Goal: Check status: Check status

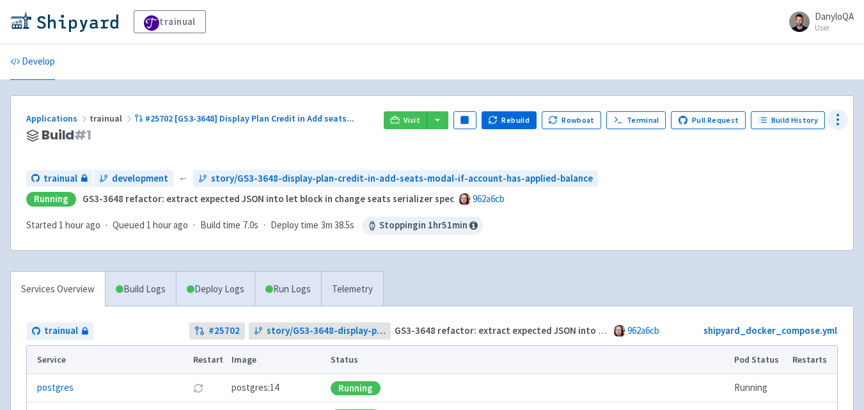
click at [836, 116] on icon at bounding box center [837, 119] width 15 height 15
click at [776, 217] on span "Env Vars" at bounding box center [764, 217] width 34 height 18
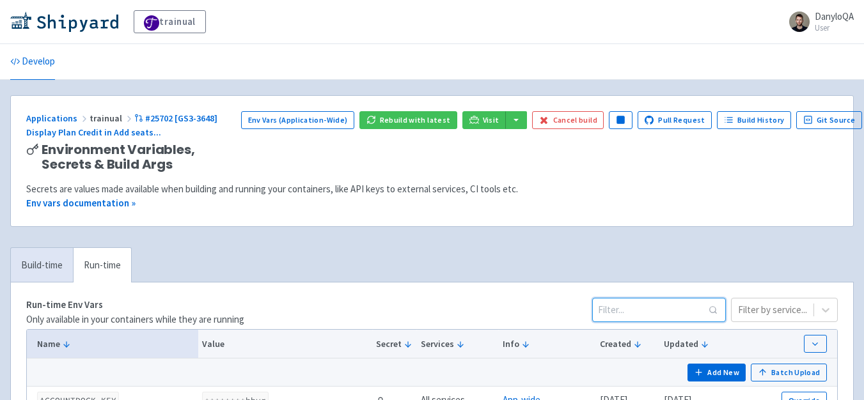
click at [652, 304] on input at bounding box center [659, 310] width 134 height 24
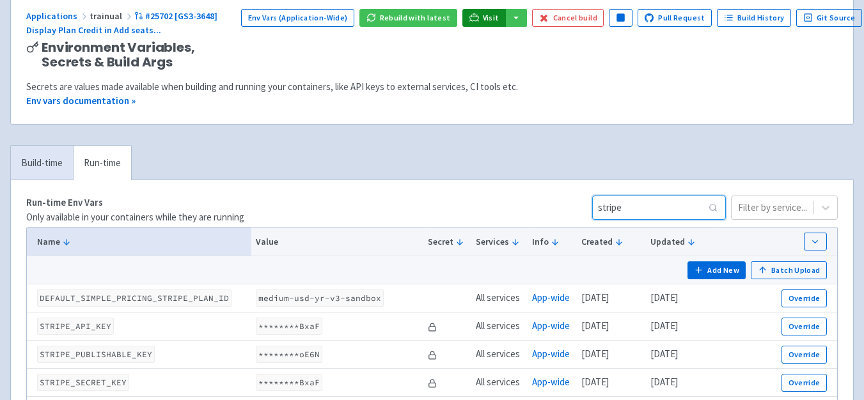
scroll to position [149, 0]
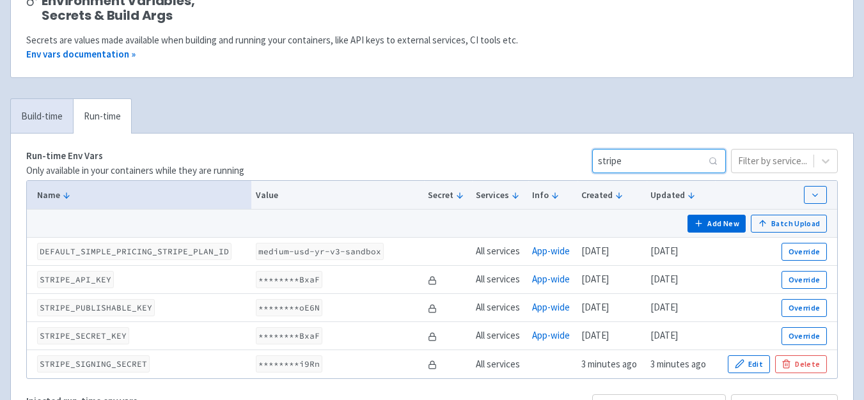
type input "stripe"
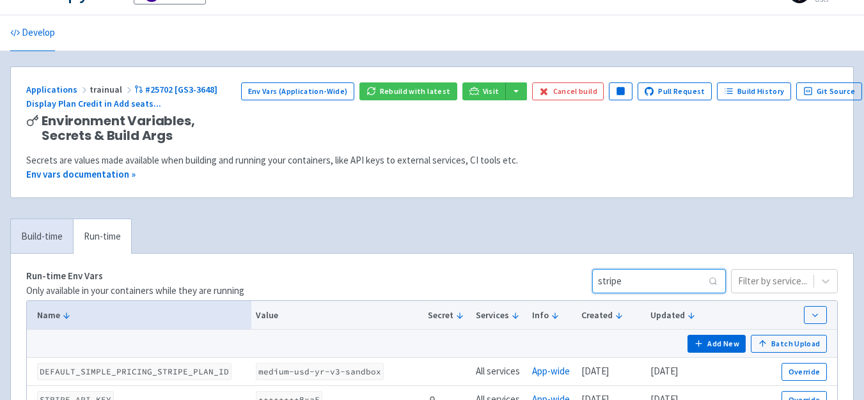
scroll to position [0, 0]
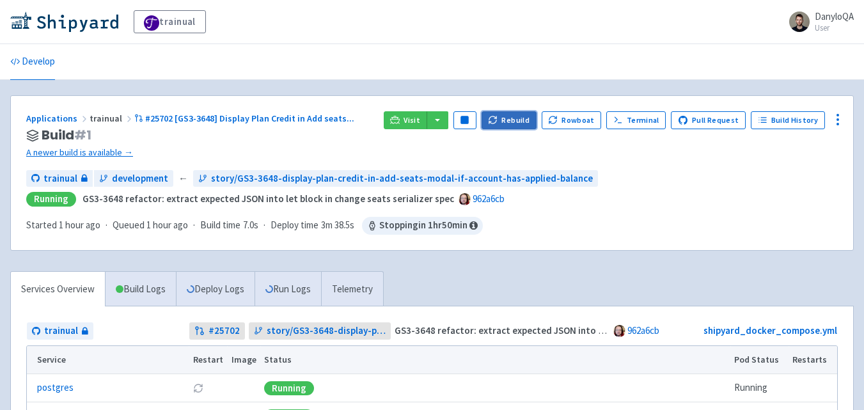
click at [510, 120] on button "Rebuild" at bounding box center [508, 120] width 55 height 18
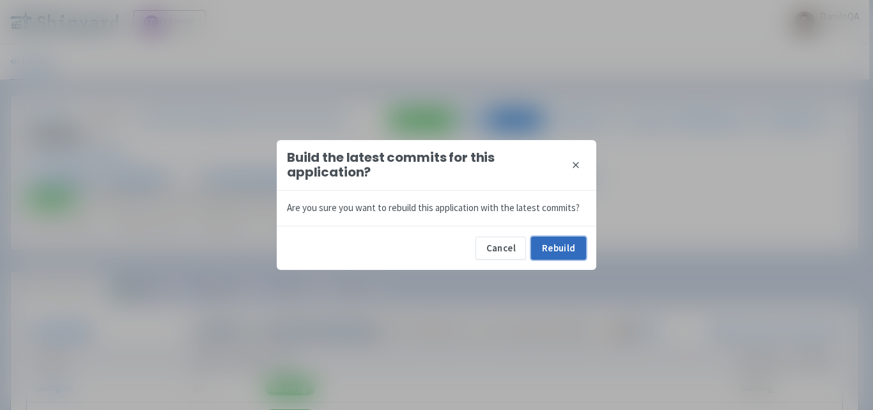
click at [543, 250] on button "Rebuild" at bounding box center [558, 248] width 55 height 23
